Goal: Register for event/course

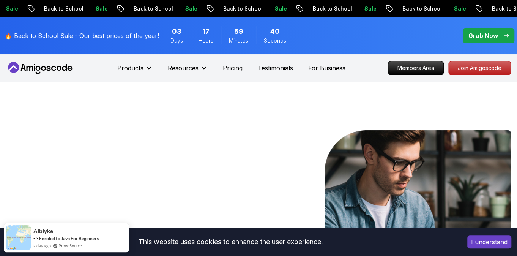
click at [41, 70] on icon at bounding box center [40, 68] width 68 height 12
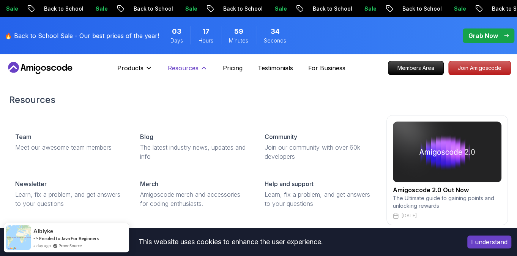
click at [184, 69] on p "Resources" at bounding box center [183, 67] width 31 height 9
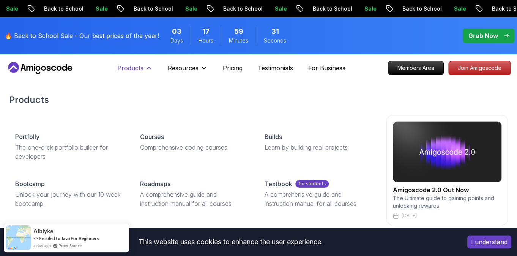
click at [142, 66] on p "Products" at bounding box center [130, 67] width 26 height 9
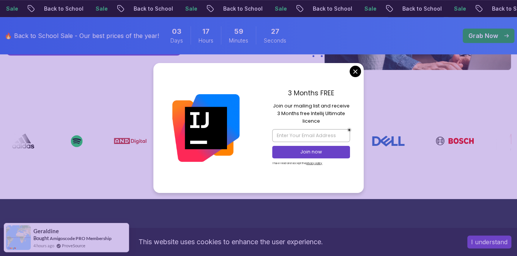
scroll to position [256, 0]
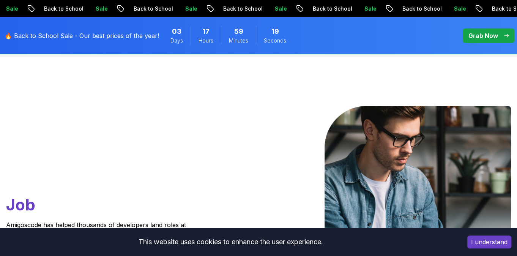
scroll to position [0, 0]
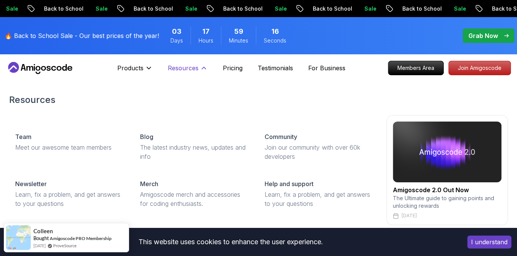
click at [194, 74] on button "Resources" at bounding box center [188, 70] width 40 height 15
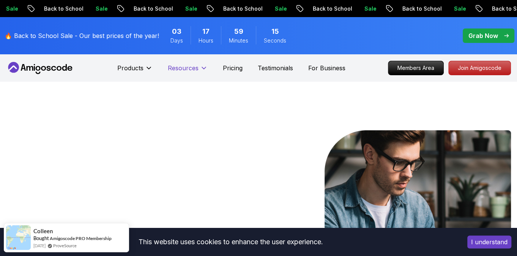
click at [194, 74] on button "Resources" at bounding box center [188, 70] width 40 height 15
click at [490, 67] on p "Join Amigoscode" at bounding box center [479, 67] width 59 height 13
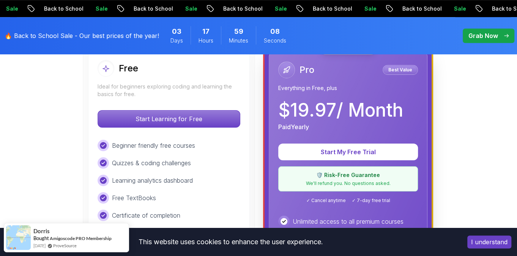
scroll to position [242, 0]
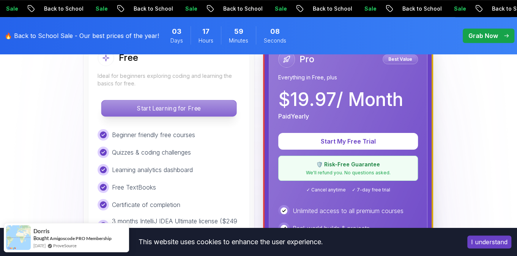
click at [221, 101] on p "Start Learning for Free" at bounding box center [168, 108] width 135 height 16
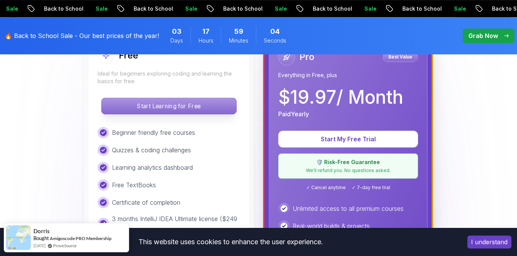
click at [186, 114] on p "Start Learning for Free" at bounding box center [168, 106] width 135 height 16
click at [101, 98] on button "Start Learning for Free" at bounding box center [168, 106] width 135 height 17
click at [186, 114] on p "Start Learning for Free" at bounding box center [168, 106] width 135 height 16
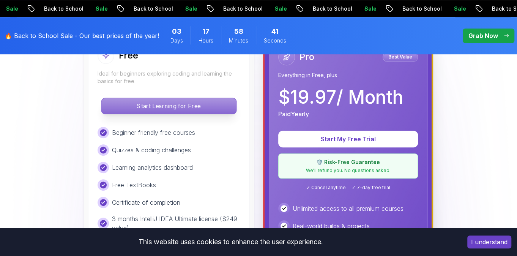
click at [183, 114] on p "Start Learning for Free" at bounding box center [168, 106] width 135 height 16
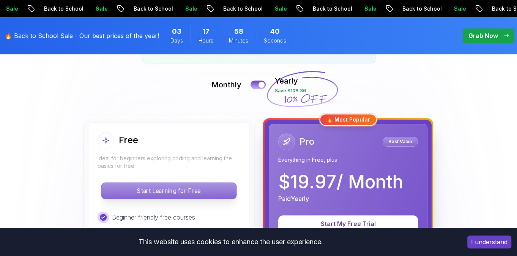
click at [183, 191] on p "Start Learning for Free" at bounding box center [168, 191] width 135 height 16
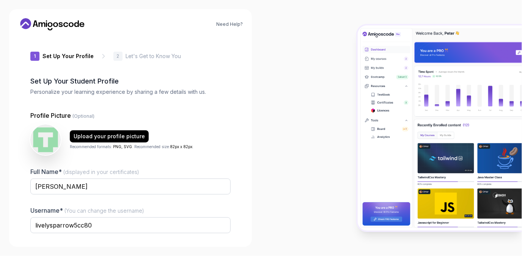
scroll to position [60, 0]
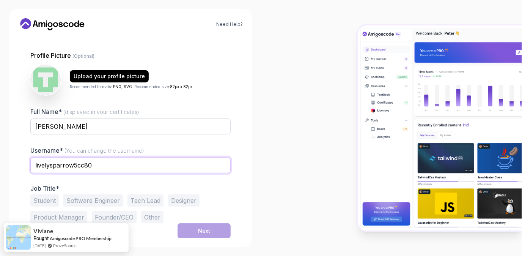
click at [110, 159] on input "livelysparrow5cc80" at bounding box center [130, 165] width 200 height 16
type input "gustavo_l007"
click at [60, 202] on div "Student Software Engineer Tech Lead Designer Product Manager Founder/CEO Other" at bounding box center [130, 208] width 200 height 29
click at [54, 202] on button "Student" at bounding box center [44, 200] width 28 height 12
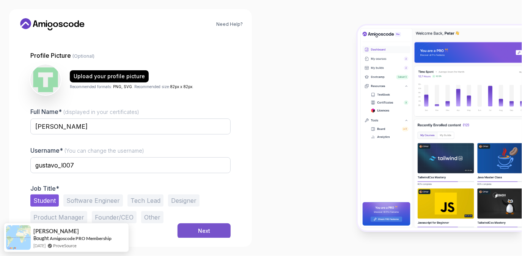
click at [204, 225] on button "Next" at bounding box center [204, 230] width 53 height 15
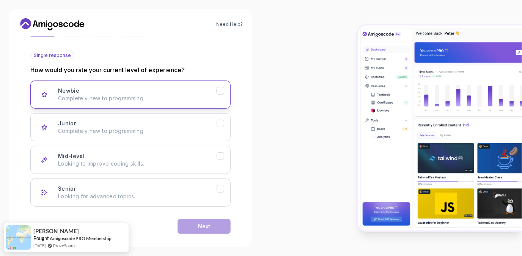
scroll to position [83, 0]
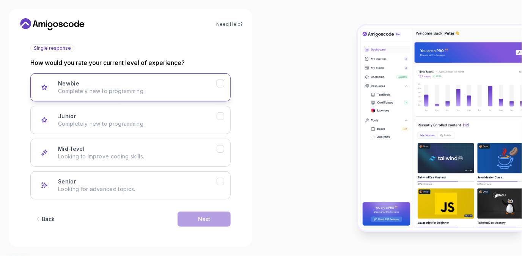
click at [116, 91] on p "Completely new to programming." at bounding box center [137, 91] width 159 height 8
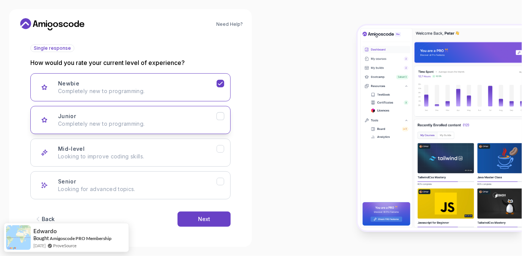
click at [112, 120] on p "Completely new to programming." at bounding box center [137, 124] width 159 height 8
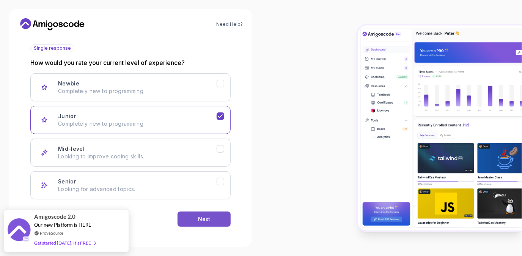
click at [200, 213] on button "Next" at bounding box center [204, 218] width 53 height 15
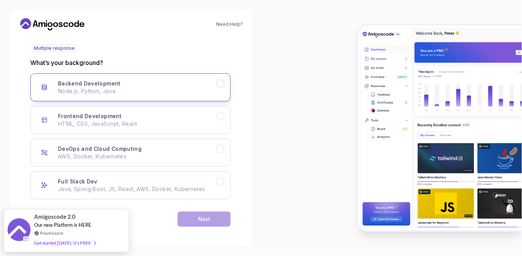
click at [178, 75] on button "Backend Development Node.js, Python, Java" at bounding box center [130, 87] width 200 height 28
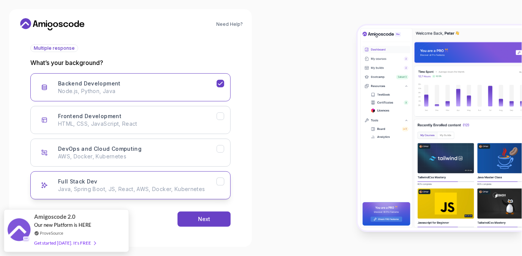
click at [200, 186] on p "Java, Spring Boot, JS, React, AWS, Docker, Kubernetes" at bounding box center [137, 189] width 159 height 8
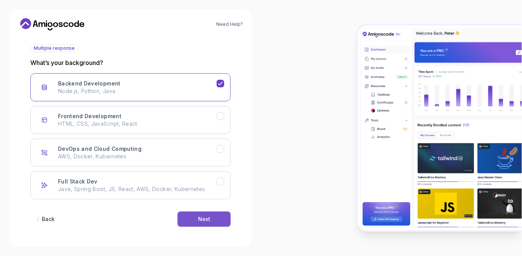
click at [200, 220] on div "Next" at bounding box center [204, 219] width 12 height 8
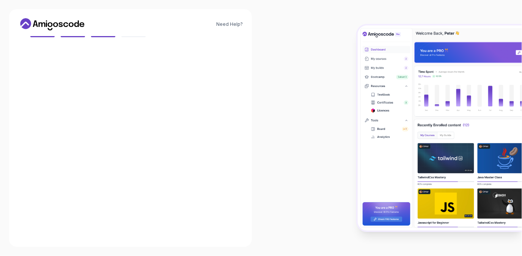
scroll to position [75, 0]
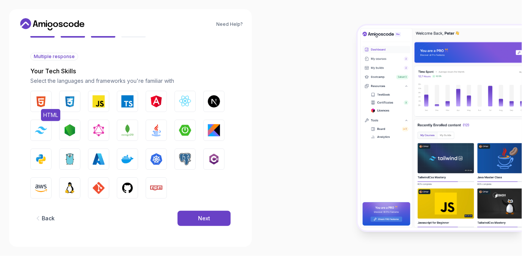
click at [45, 99] on img "button" at bounding box center [41, 101] width 12 height 12
click at [62, 99] on button "CSS" at bounding box center [69, 101] width 21 height 21
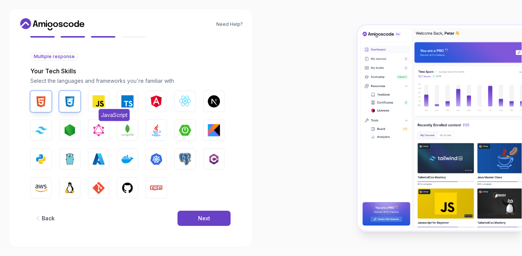
click at [107, 104] on button "JavaScript" at bounding box center [98, 101] width 21 height 21
click at [184, 133] on img "button" at bounding box center [185, 130] width 12 height 12
click at [153, 131] on img "button" at bounding box center [156, 130] width 12 height 12
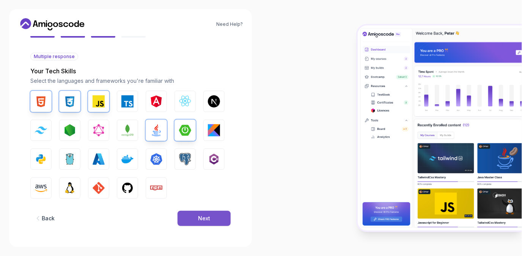
click at [205, 215] on div "Next" at bounding box center [204, 218] width 12 height 8
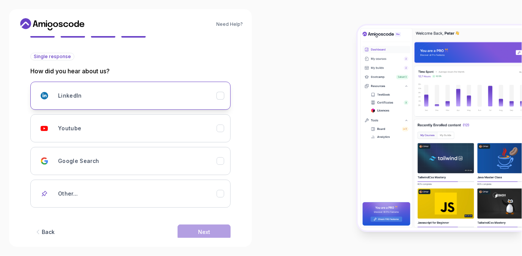
click at [146, 100] on div "LinkedIn" at bounding box center [137, 95] width 159 height 15
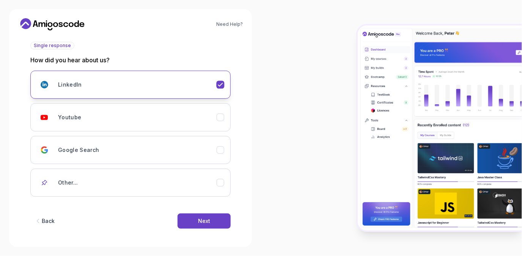
scroll to position [88, 0]
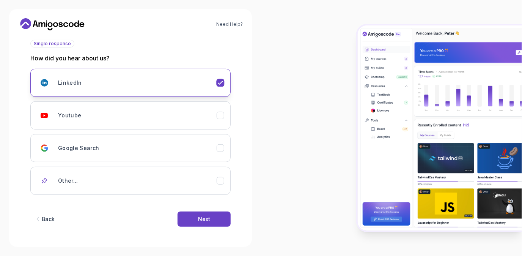
click at [148, 90] on button "LinkedIn" at bounding box center [130, 83] width 200 height 28
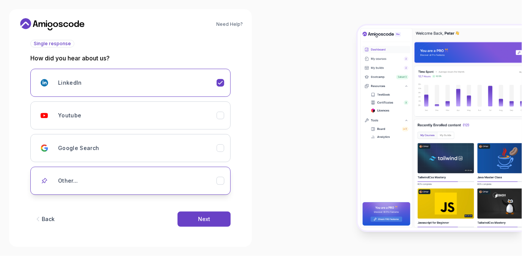
click at [109, 173] on div "Other..." at bounding box center [137, 180] width 159 height 15
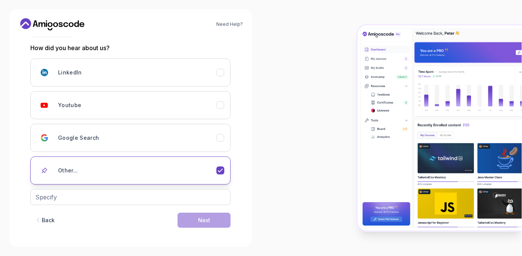
scroll to position [99, 0]
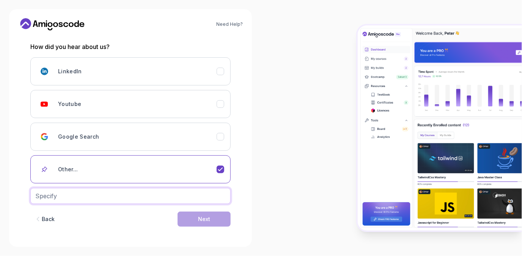
click at [160, 195] on input "text" at bounding box center [130, 196] width 200 height 16
type input "Graduation Classes"
click at [178, 211] on button "Next" at bounding box center [204, 218] width 53 height 15
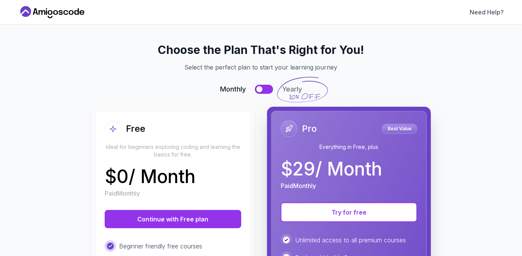
scroll to position [0, 0]
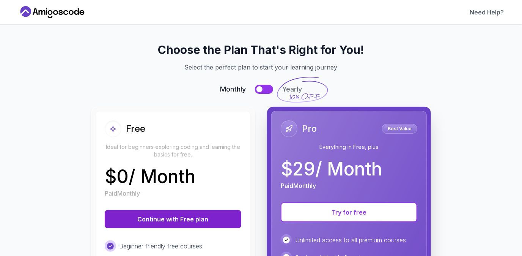
click at [195, 212] on button "Continue with Free plan" at bounding box center [173, 219] width 137 height 18
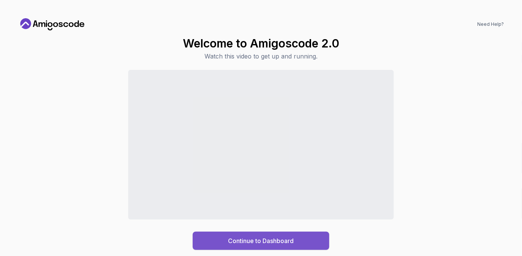
click at [304, 244] on button "Continue to Dashboard" at bounding box center [261, 240] width 137 height 18
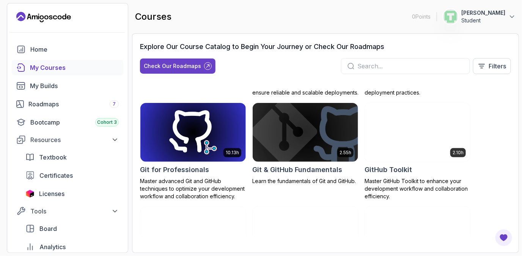
scroll to position [180, 0]
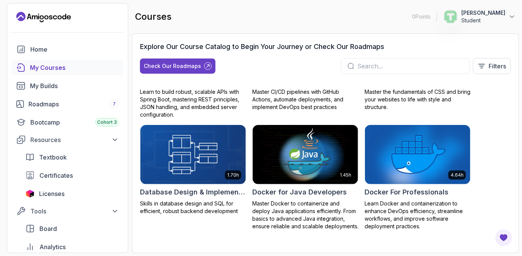
click at [392, 61] on input "text" at bounding box center [410, 65] width 106 height 9
click at [391, 65] on input "text" at bounding box center [410, 65] width 106 height 9
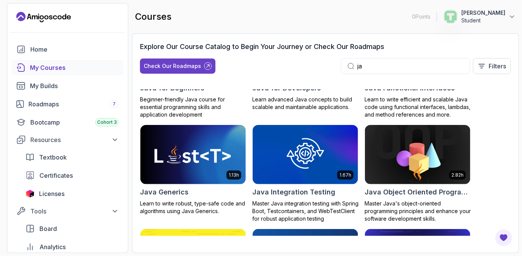
scroll to position [187, 0]
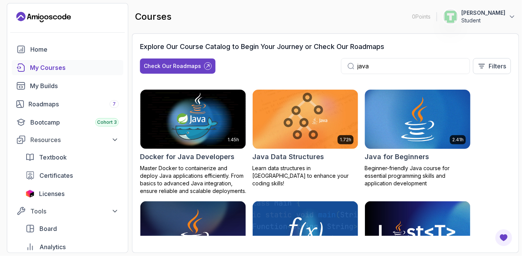
type input "java"
click at [425, 112] on img at bounding box center [417, 119] width 111 height 62
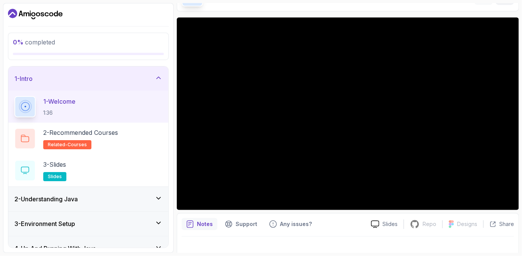
scroll to position [60, 0]
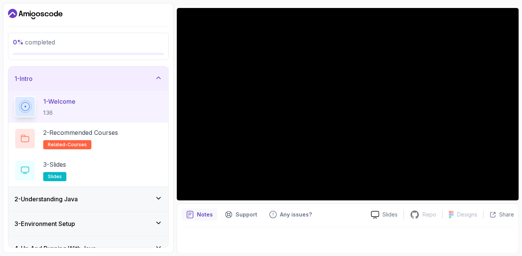
click at [195, 224] on div "Notes Support Any issues? Slides Repo Repository not available Designs Design n…" at bounding box center [348, 228] width 342 height 50
click at [197, 218] on div "Notes" at bounding box center [200, 214] width 36 height 12
click at [384, 217] on p "Slides" at bounding box center [390, 215] width 15 height 8
